Goal: Task Accomplishment & Management: Manage account settings

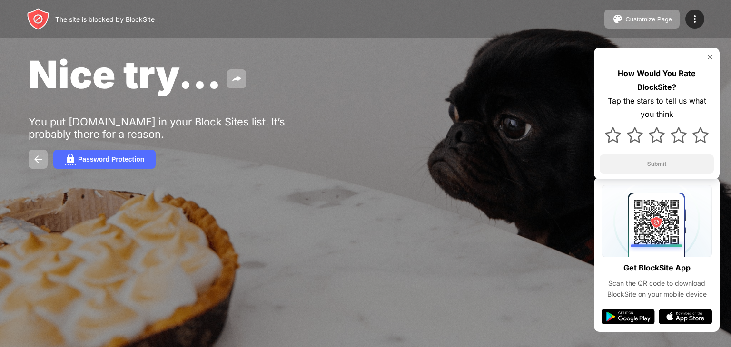
click at [692, 20] on img at bounding box center [694, 18] width 11 height 11
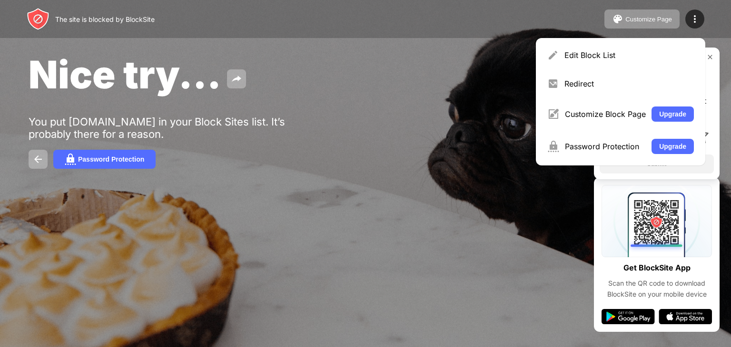
click at [637, 54] on div "Edit Block List" at bounding box center [628, 55] width 129 height 10
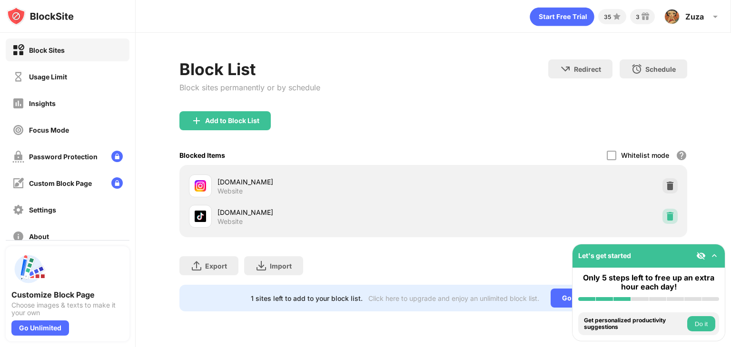
click at [670, 213] on img at bounding box center [670, 217] width 10 height 10
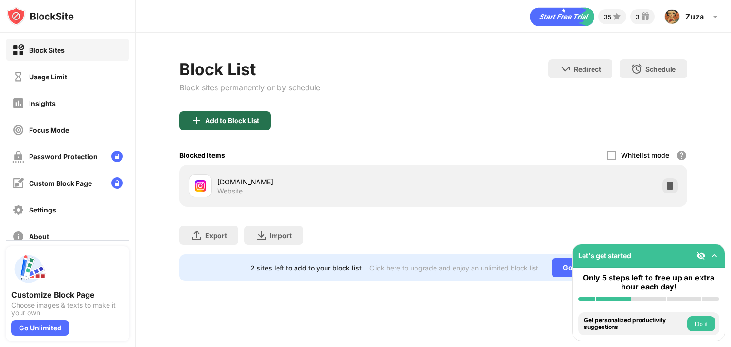
click at [243, 128] on div "Add to Block List" at bounding box center [224, 120] width 91 height 19
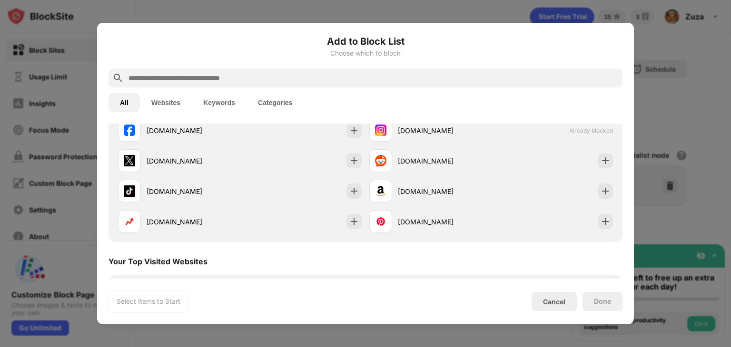
scroll to position [207, 0]
click at [355, 189] on div at bounding box center [353, 190] width 15 height 15
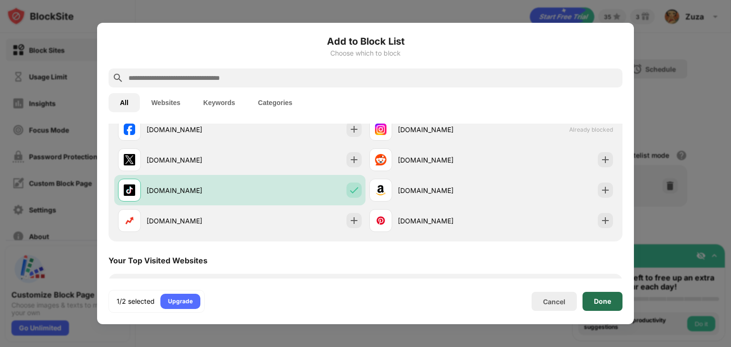
click at [599, 307] on div "Done" at bounding box center [602, 301] width 40 height 19
